Goal: Task Accomplishment & Management: Manage account settings

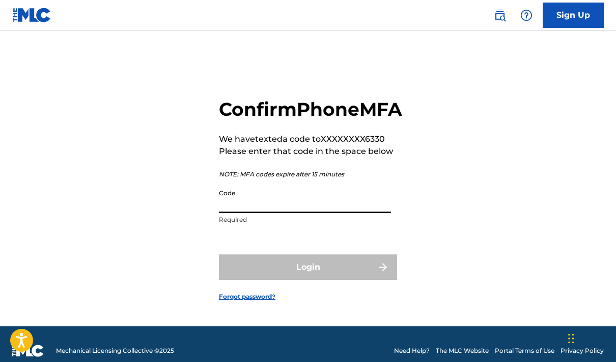
click at [279, 213] on input "Code" at bounding box center [305, 198] width 172 height 29
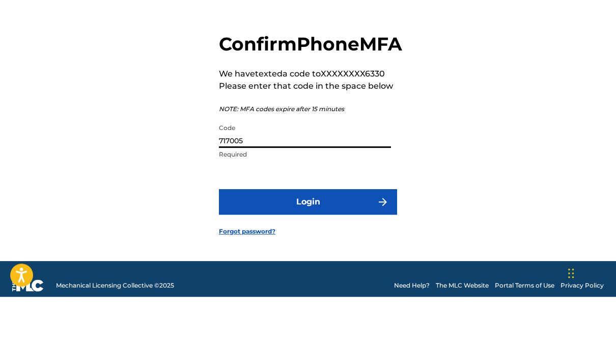
scroll to position [10, 0]
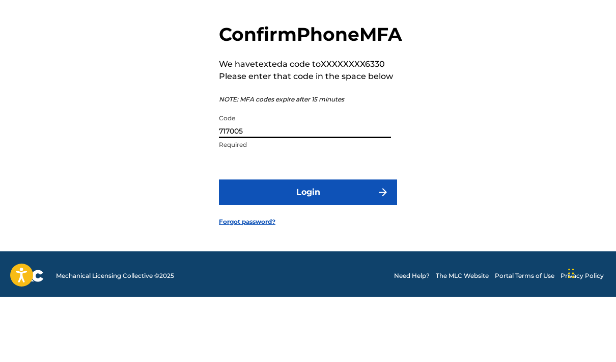
type input "717005"
click at [326, 244] on button "Login" at bounding box center [308, 256] width 178 height 25
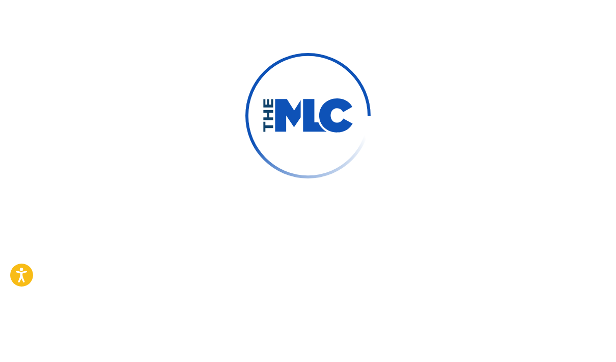
scroll to position [54, 0]
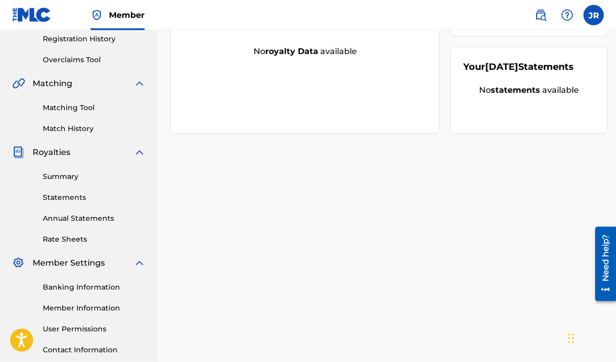
scroll to position [45, 0]
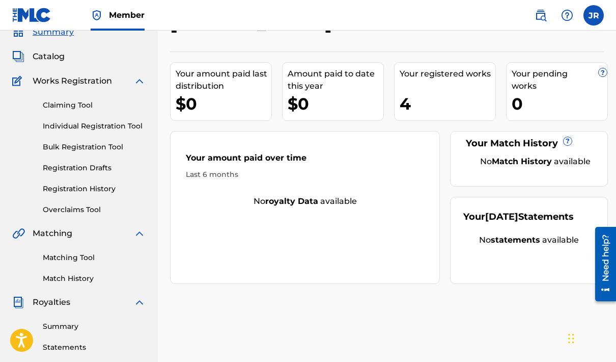
click at [406, 92] on div "Your registered works 4" at bounding box center [445, 91] width 102 height 59
click at [589, 13] on label at bounding box center [594, 15] width 20 height 20
click at [594, 15] on input "JR [PERSON_NAME] [PERSON_NAME] [PERSON_NAME][EMAIL_ADDRESS][DOMAIN_NAME] Notifi…" at bounding box center [594, 15] width 0 height 0
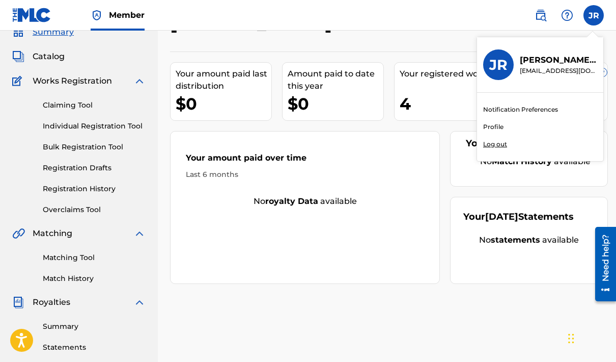
click at [496, 143] on p "Log out" at bounding box center [495, 144] width 24 height 9
click at [594, 15] on input "JR [PERSON_NAME] [PERSON_NAME] [PERSON_NAME][EMAIL_ADDRESS][DOMAIN_NAME] Notifi…" at bounding box center [594, 15] width 0 height 0
